Goal: Find specific page/section: Find specific page/section

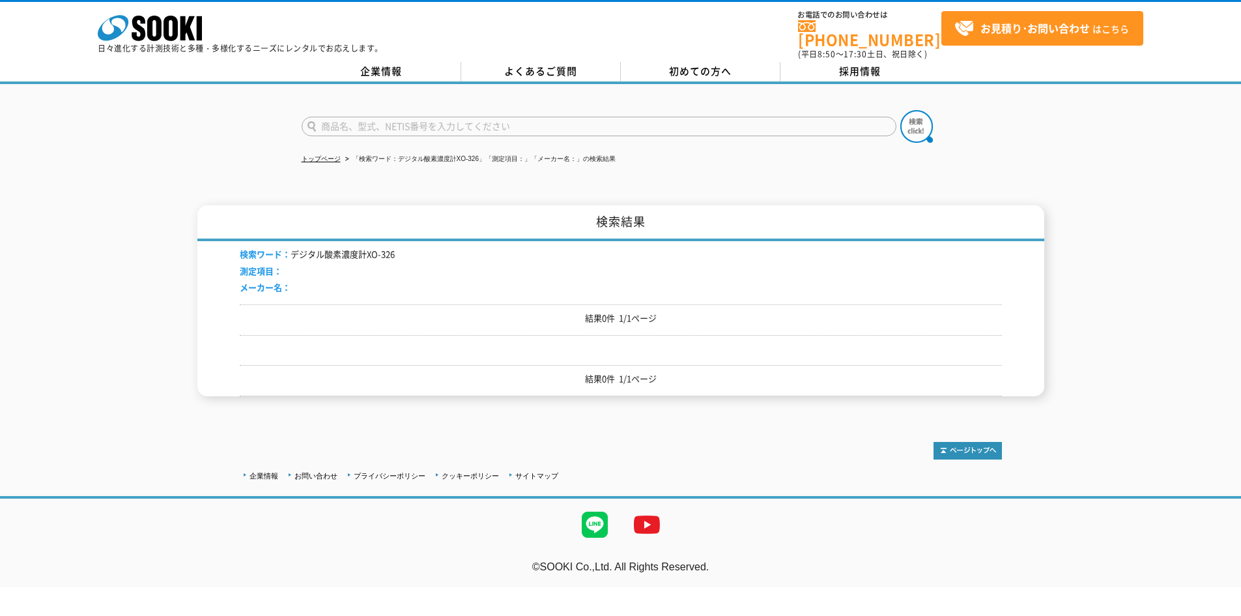
click at [377, 117] on input "text" at bounding box center [599, 127] width 595 height 20
paste input "デジタル酸素濃度計XO-326"
drag, startPoint x: 317, startPoint y: 118, endPoint x: 253, endPoint y: 117, distance: 63.9
click at [259, 118] on div "デジタル酸素濃度計XO-326" at bounding box center [620, 115] width 1241 height 63
type input "酸素濃度計XO-326"
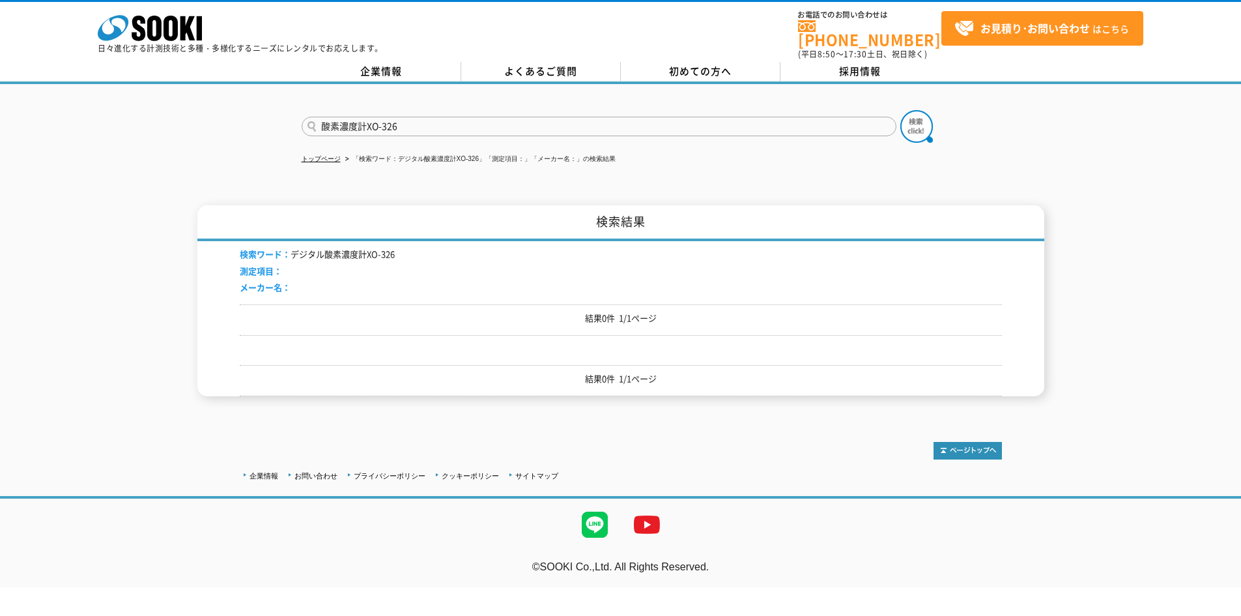
click at [900, 110] on button at bounding box center [916, 126] width 33 height 33
click at [388, 122] on input "text" at bounding box center [599, 127] width 595 height 20
paste input "デジタル酸素濃度計XO-326"
drag, startPoint x: 397, startPoint y: 119, endPoint x: 448, endPoint y: 117, distance: 50.2
click at [446, 117] on input "デジタル酸素濃度計XO-326" at bounding box center [599, 127] width 595 height 20
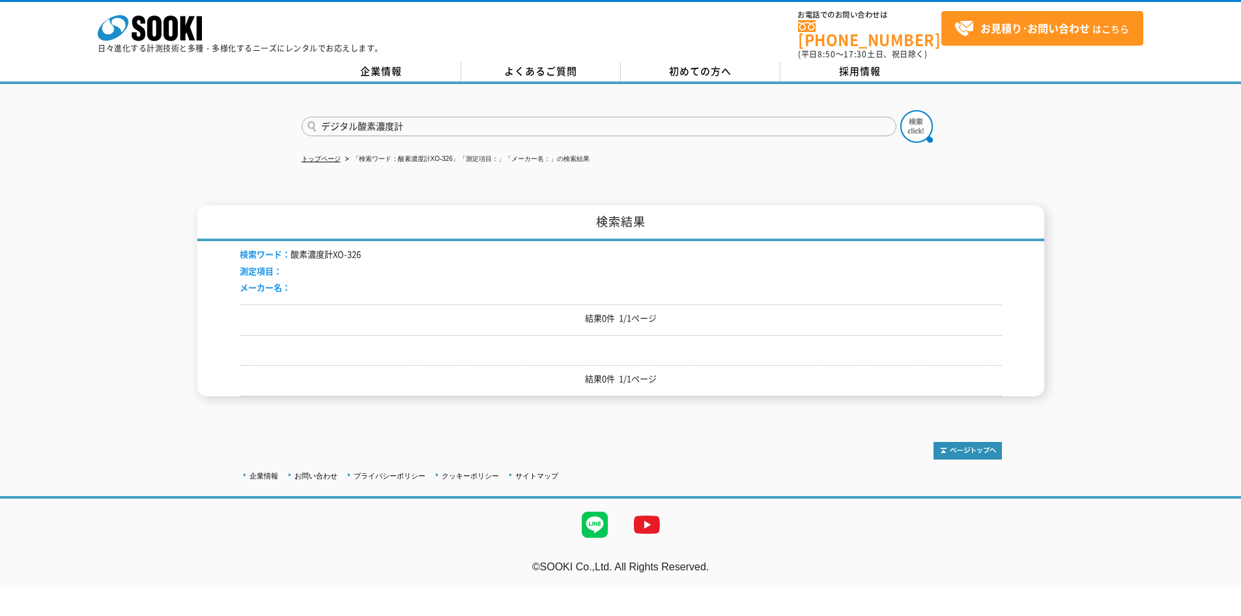
type input "デジタル酸素濃度計"
click at [900, 110] on button at bounding box center [916, 126] width 33 height 33
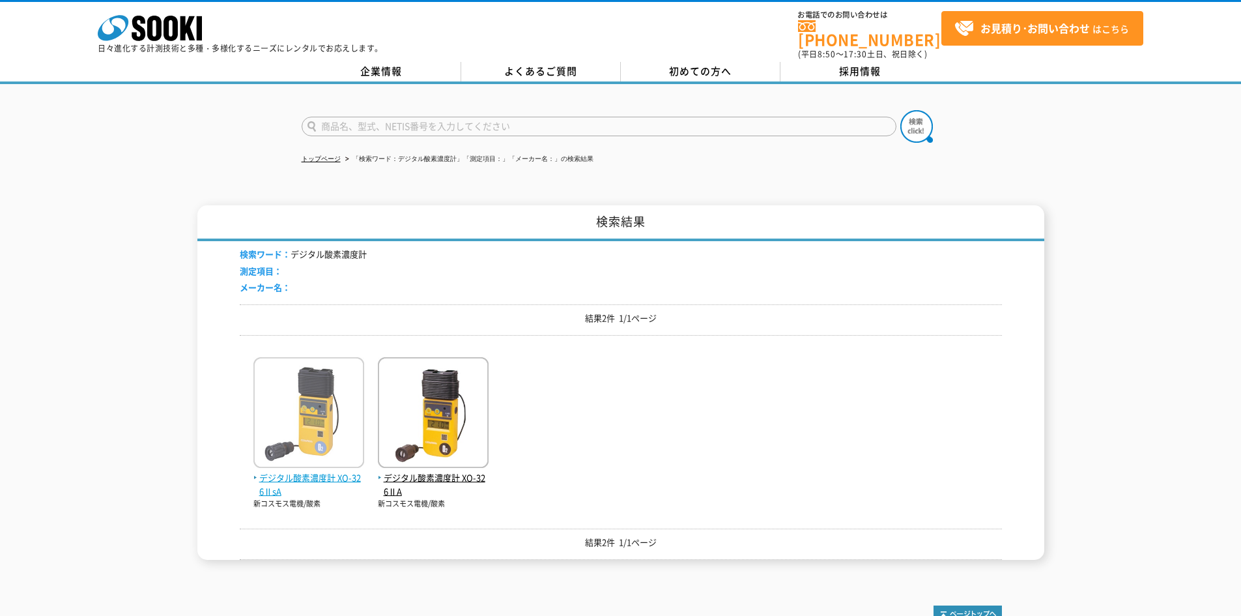
click at [326, 471] on span "デジタル酸素濃度計 XO-326ⅡsA" at bounding box center [308, 484] width 111 height 27
